Goal: Check status

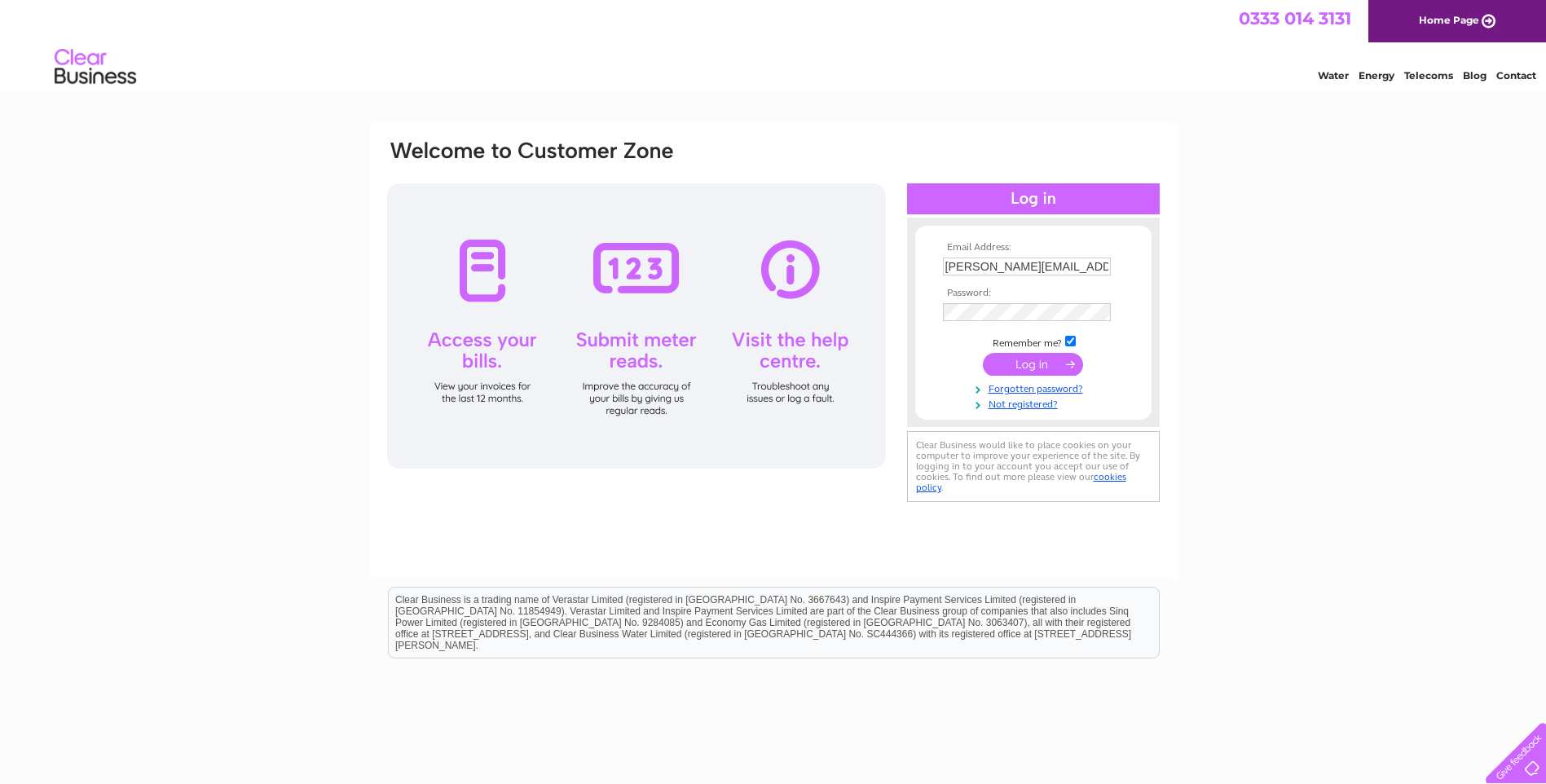
click at [1031, 355] on input "submit" at bounding box center [1033, 364] width 100 height 23
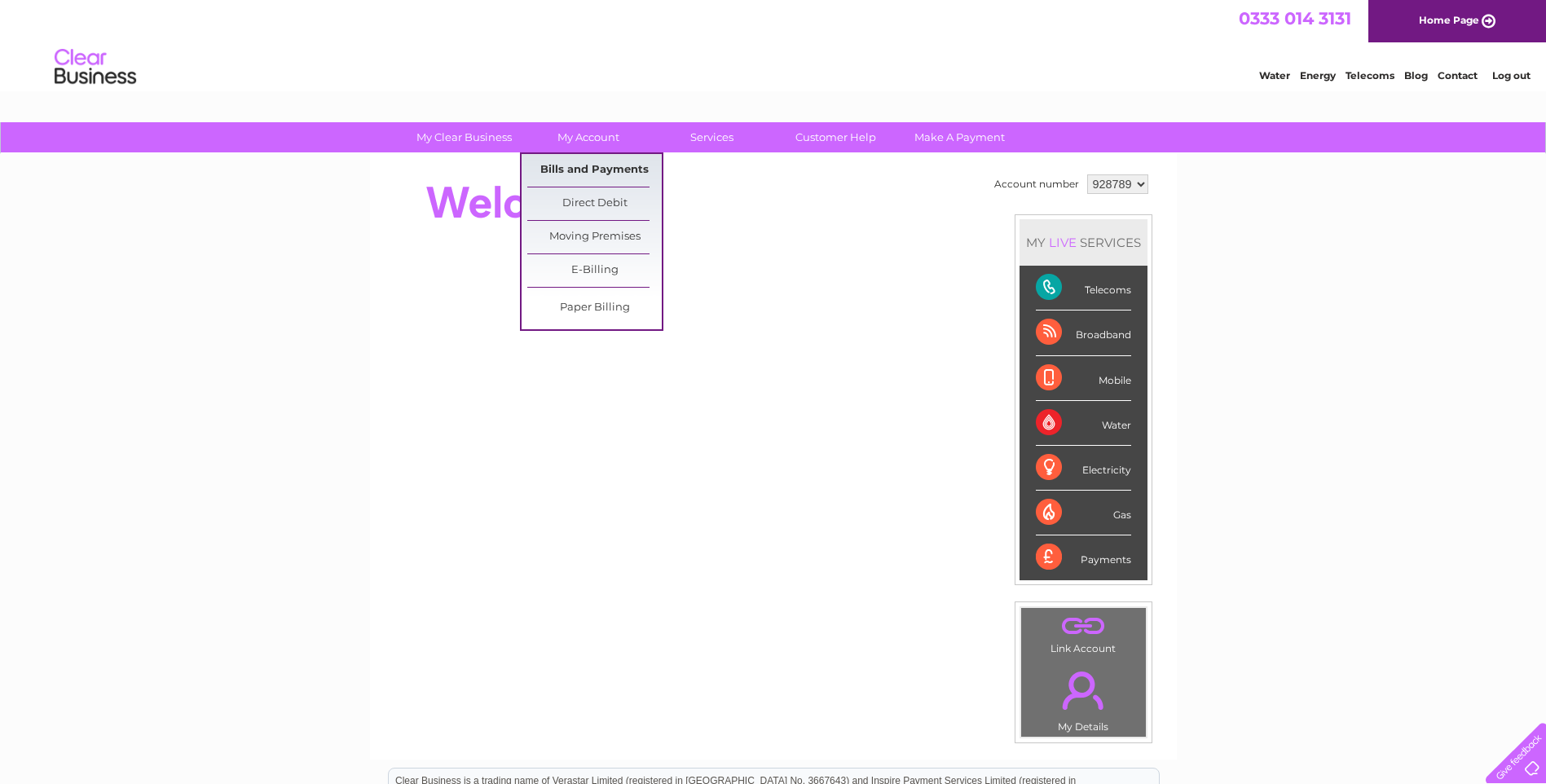
click at [578, 167] on link "Bills and Payments" at bounding box center [594, 170] width 135 height 33
